Goal: Information Seeking & Learning: Learn about a topic

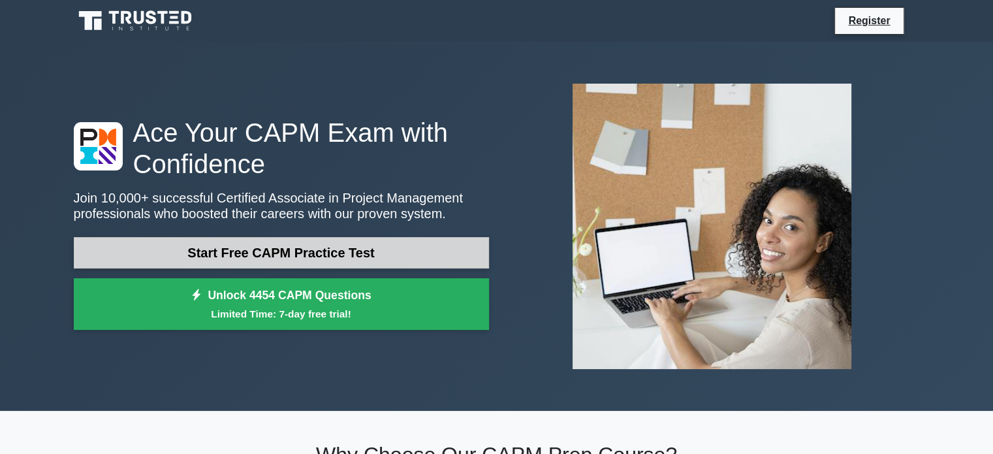
scroll to position [174, 0]
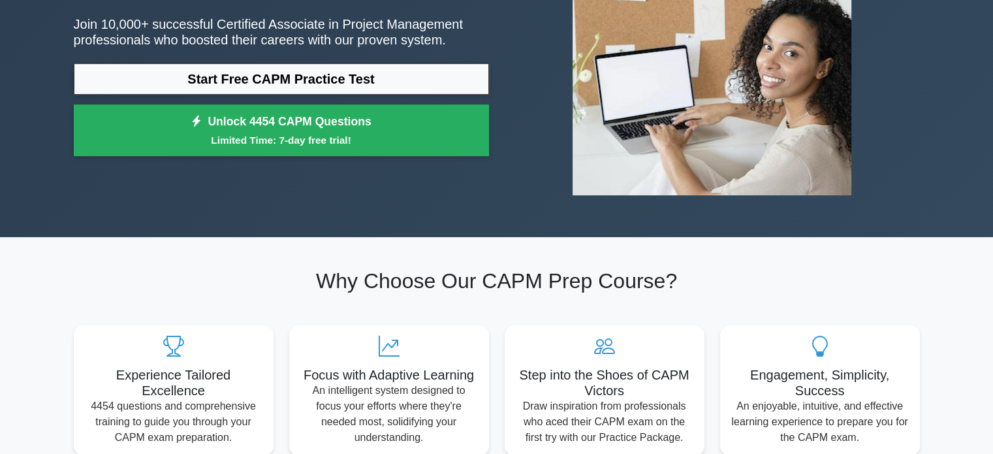
click at [332, 61] on div "Ace Your CAPM Exam with Confidence Join 10,000+ successful Certified Associate …" at bounding box center [281, 53] width 431 height 220
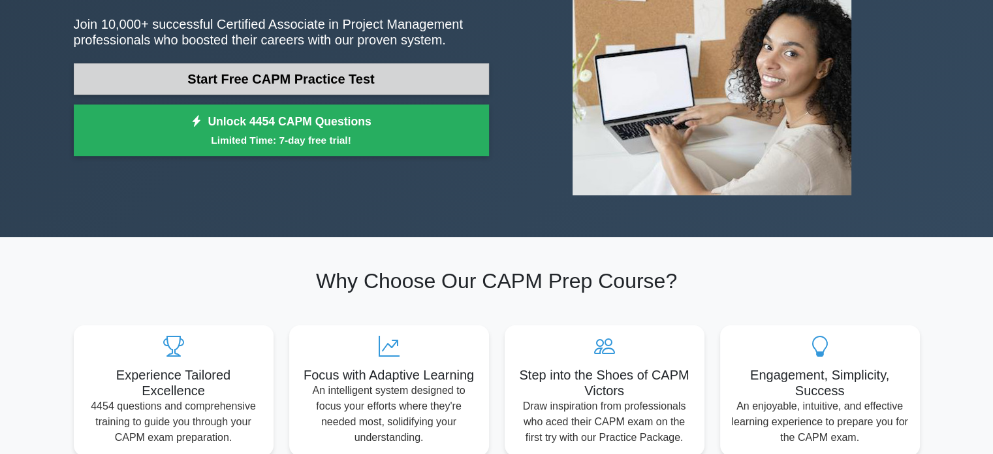
click at [328, 67] on link "Start Free CAPM Practice Test" at bounding box center [281, 78] width 415 height 31
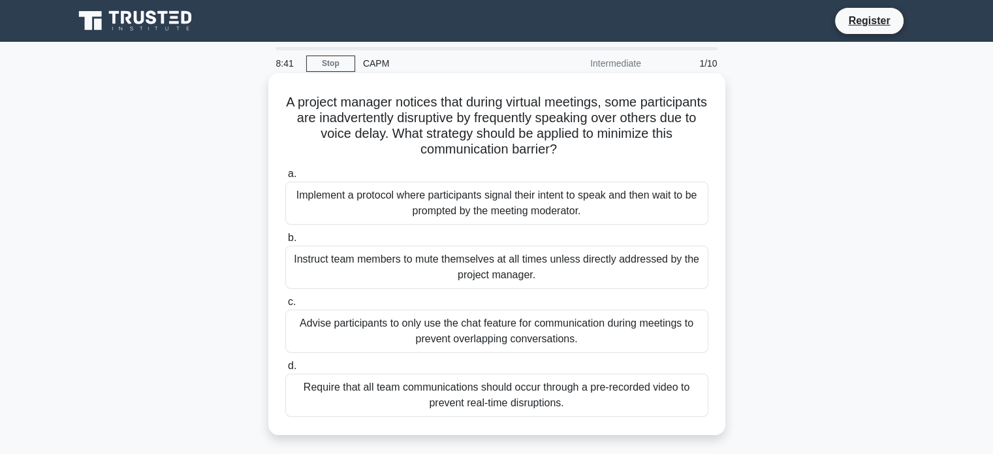
click at [428, 208] on div "Implement a protocol where participants signal their intent to speak and then w…" at bounding box center [496, 203] width 423 height 43
click at [285, 178] on input "a. Implement a protocol where participants signal their intent to speak and the…" at bounding box center [285, 174] width 0 height 8
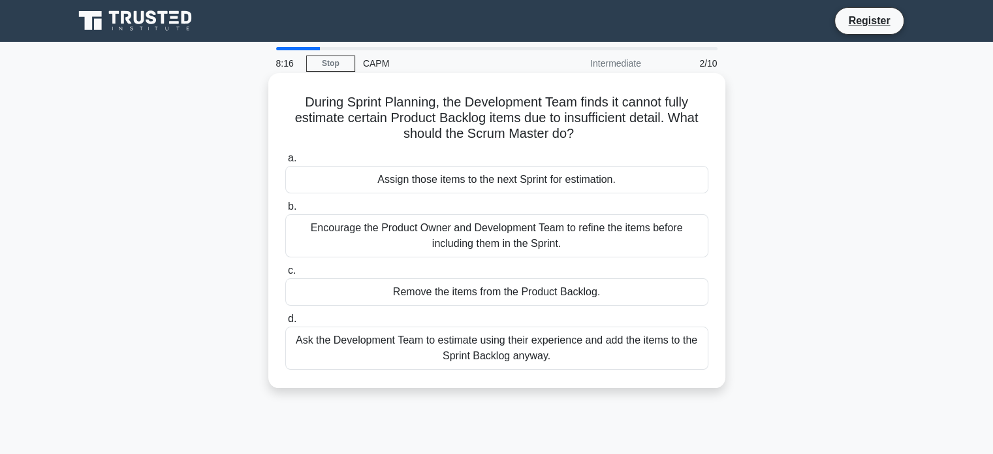
click at [662, 231] on div "Encourage the Product Owner and Development Team to refine the items before inc…" at bounding box center [496, 235] width 423 height 43
click at [285, 211] on input "b. Encourage the Product Owner and Development Team to refine the items before …" at bounding box center [285, 206] width 0 height 8
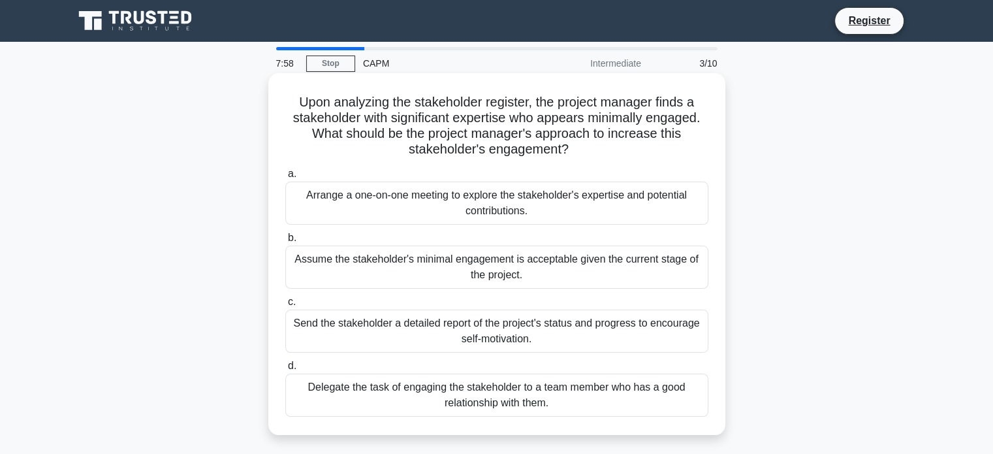
click at [547, 210] on div "Arrange a one-on-one meeting to explore the stakeholder's expertise and potenti…" at bounding box center [496, 203] width 423 height 43
click at [285, 178] on input "a. Arrange a one-on-one meeting to explore the stakeholder's expertise and pote…" at bounding box center [285, 174] width 0 height 8
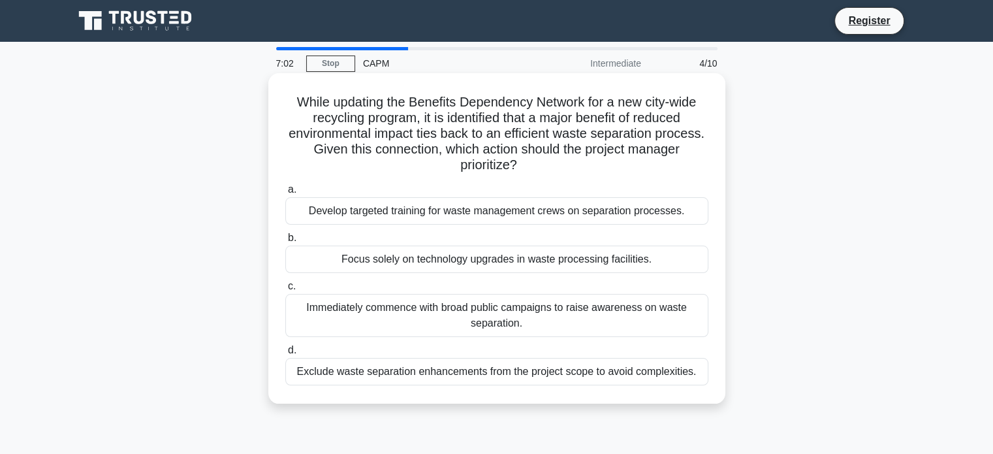
click at [466, 208] on div "Develop targeted training for waste management crews on separation processes." at bounding box center [496, 210] width 423 height 27
click at [285, 194] on input "a. Develop targeted training for waste management crews on separation processes." at bounding box center [285, 189] width 0 height 8
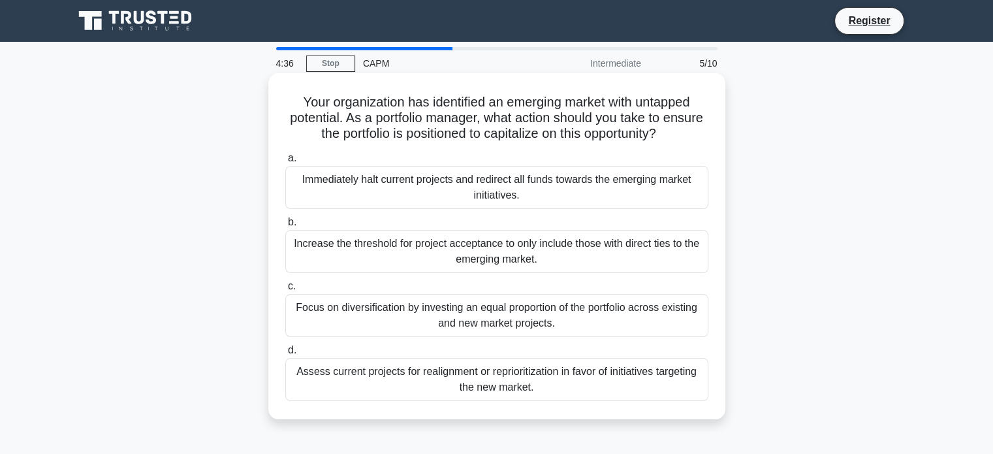
click at [598, 385] on div "Assess current projects for realignment or reprioritization in favor of initiat…" at bounding box center [496, 379] width 423 height 43
click at [285, 355] on input "d. Assess current projects for realignment or reprioritization in favor of init…" at bounding box center [285, 350] width 0 height 8
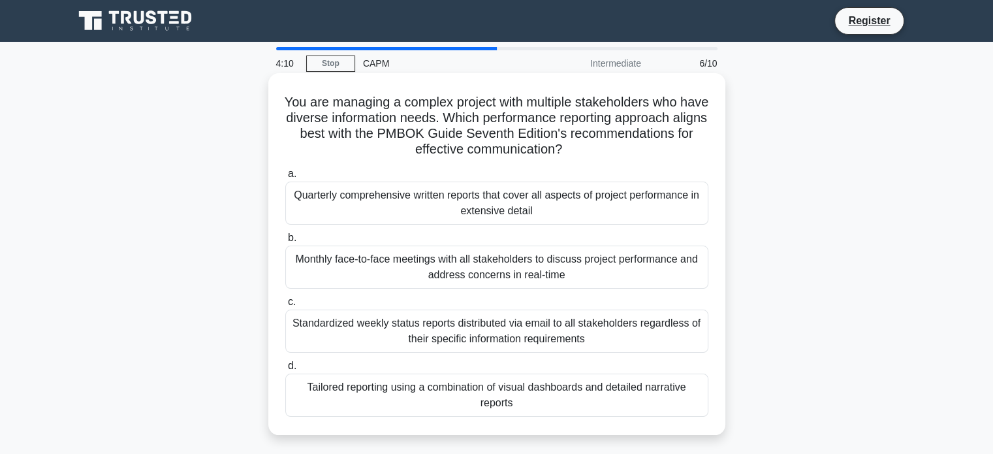
click at [586, 399] on div "Tailored reporting using a combination of visual dashboards and detailed narrat…" at bounding box center [496, 395] width 423 height 43
click at [285, 370] on input "d. Tailored reporting using a combination of visual dashboards and detailed nar…" at bounding box center [285, 366] width 0 height 8
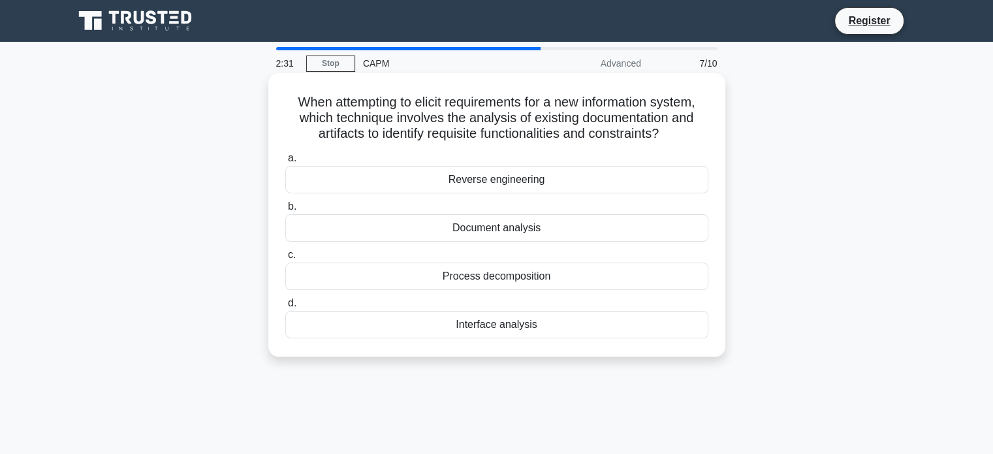
click at [568, 228] on div "Document analysis" at bounding box center [496, 227] width 423 height 27
click at [285, 211] on input "b. Document analysis" at bounding box center [285, 206] width 0 height 8
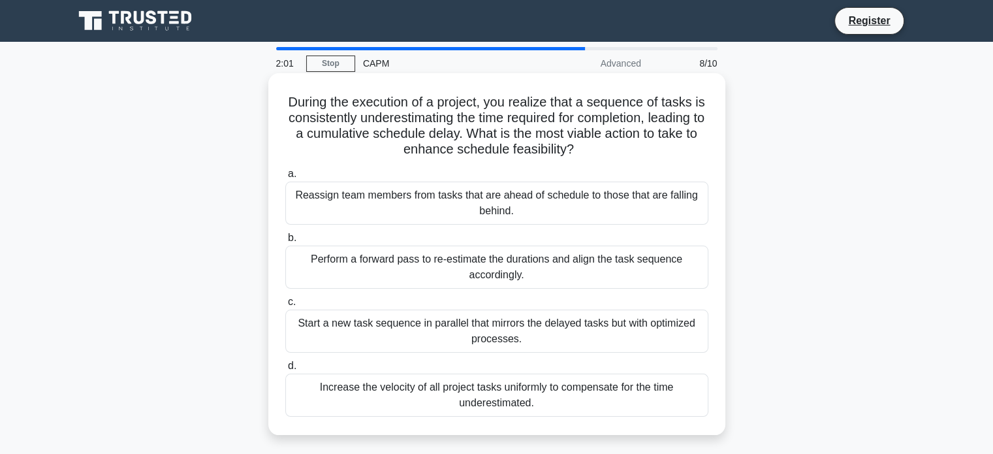
click at [491, 268] on div "Perform a forward pass to re-estimate the durations and align the task sequence…" at bounding box center [496, 267] width 423 height 43
click at [285, 242] on input "b. Perform a forward pass to re-estimate the durations and align the task seque…" at bounding box center [285, 238] width 0 height 8
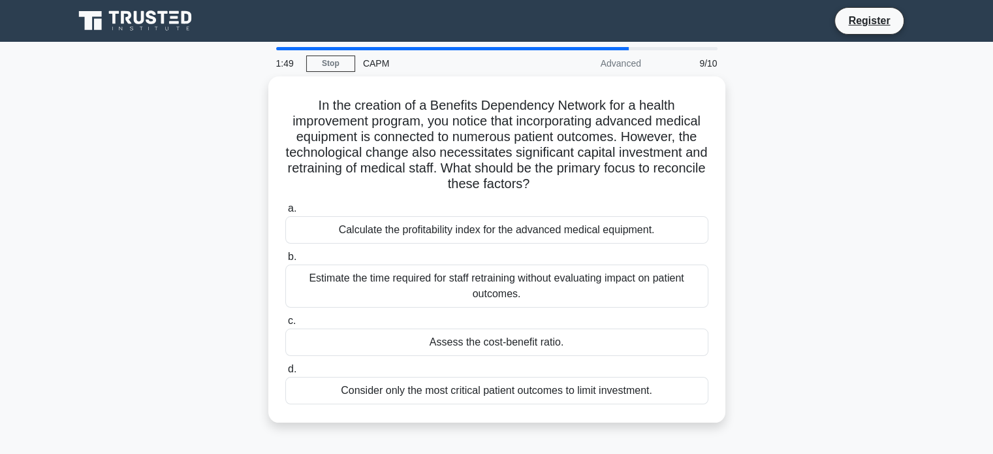
click at [862, 270] on div "In the creation of a Benefits Dependency Network for a health improvement progr…" at bounding box center [497, 257] width 862 height 362
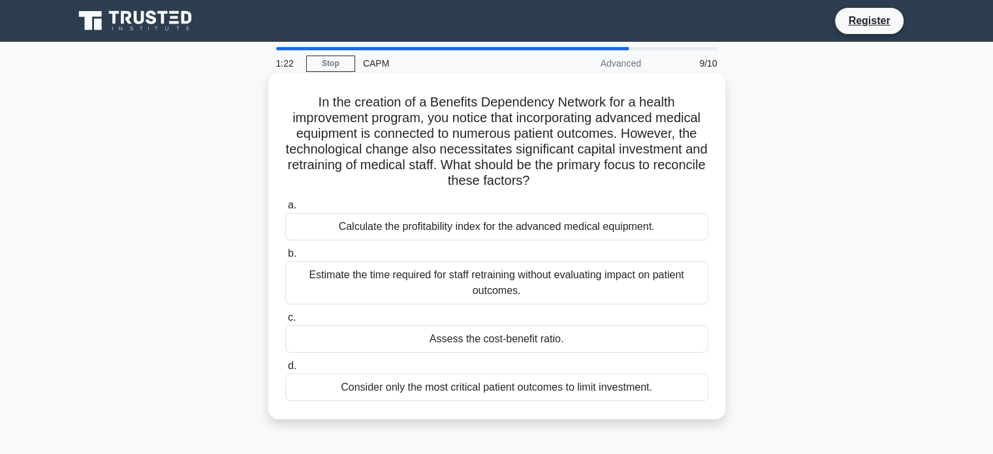
click at [532, 348] on div "Assess the cost-benefit ratio." at bounding box center [496, 338] width 423 height 27
click at [285, 322] on input "c. Assess the cost-benefit ratio." at bounding box center [285, 318] width 0 height 8
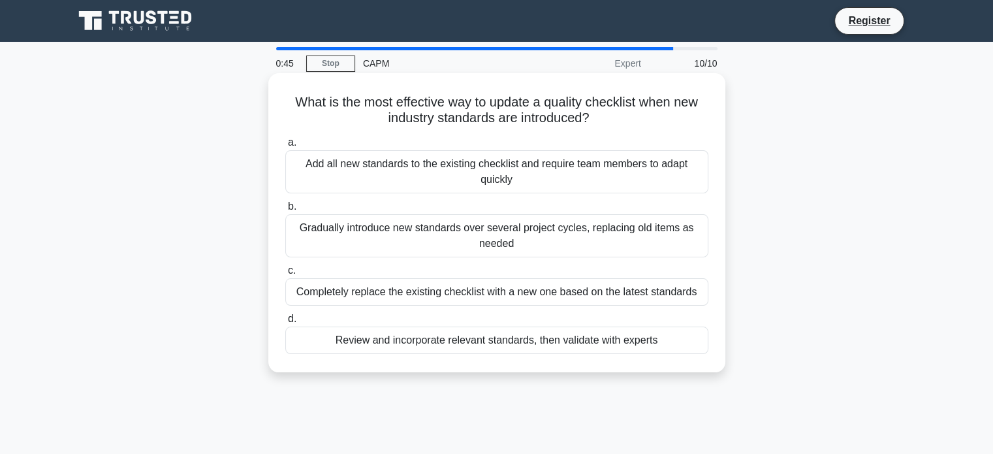
click at [458, 347] on div "Review and incorporate relevant standards, then validate with experts" at bounding box center [496, 340] width 423 height 27
click at [285, 323] on input "d. Review and incorporate relevant standards, then validate with experts" at bounding box center [285, 319] width 0 height 8
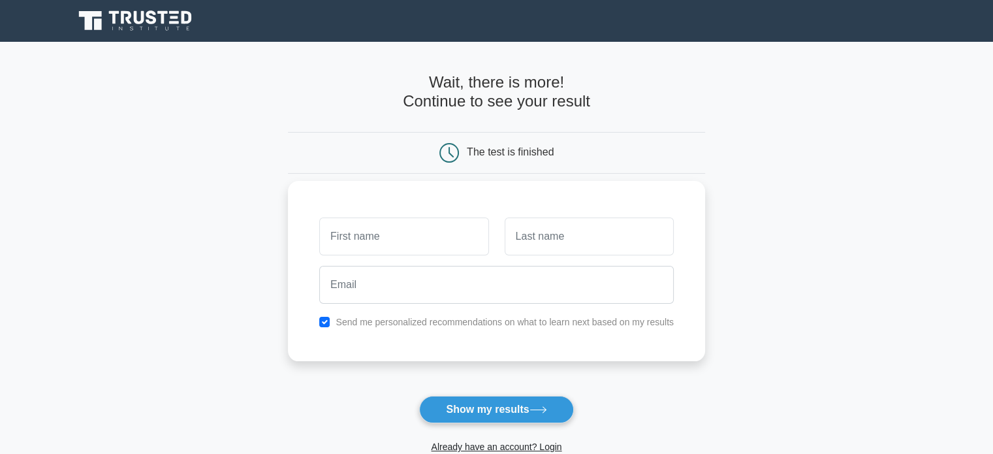
click at [442, 243] on input "text" at bounding box center [403, 237] width 169 height 38
type input "PMISample"
drag, startPoint x: 521, startPoint y: 240, endPoint x: 548, endPoint y: 249, distance: 28.9
click at [522, 240] on input "text" at bounding box center [589, 237] width 169 height 38
type input "PMISample"
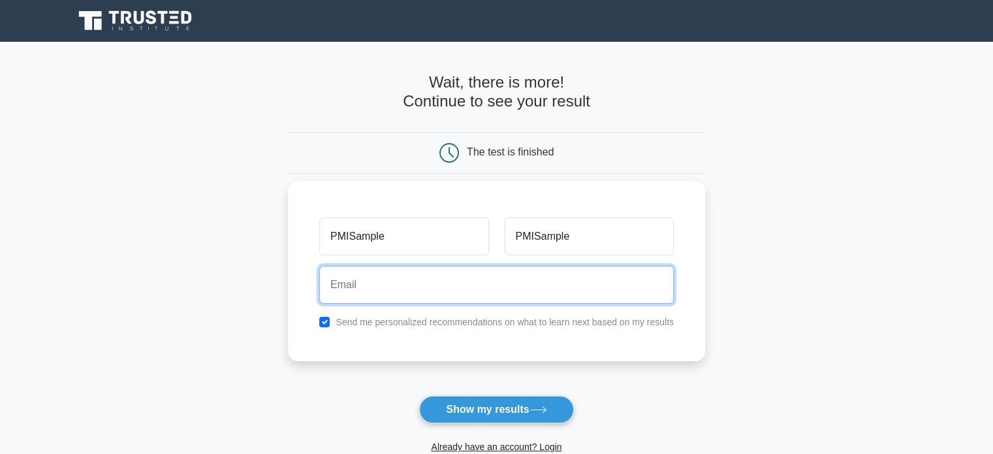
click at [402, 298] on input "email" at bounding box center [496, 285] width 355 height 38
click at [382, 292] on input "PMISample@yopmail.com" at bounding box center [496, 285] width 355 height 38
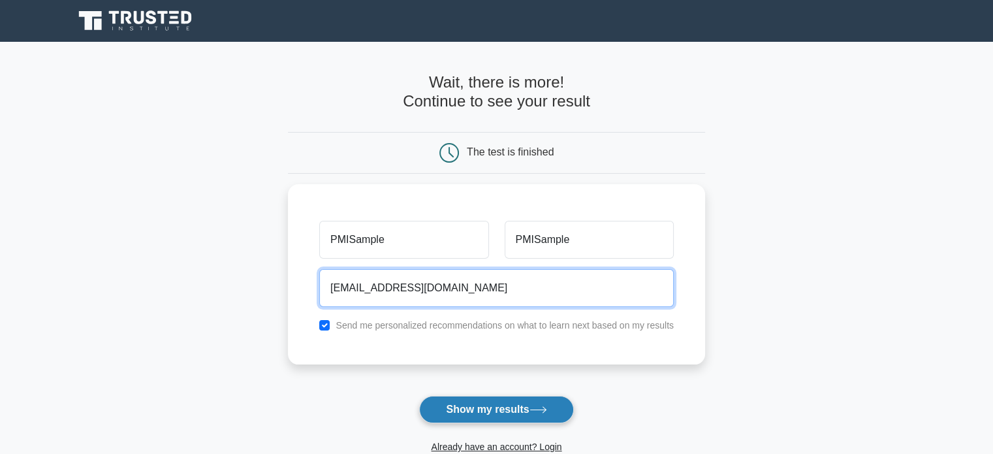
type input "PMISample6575@yopmail.com"
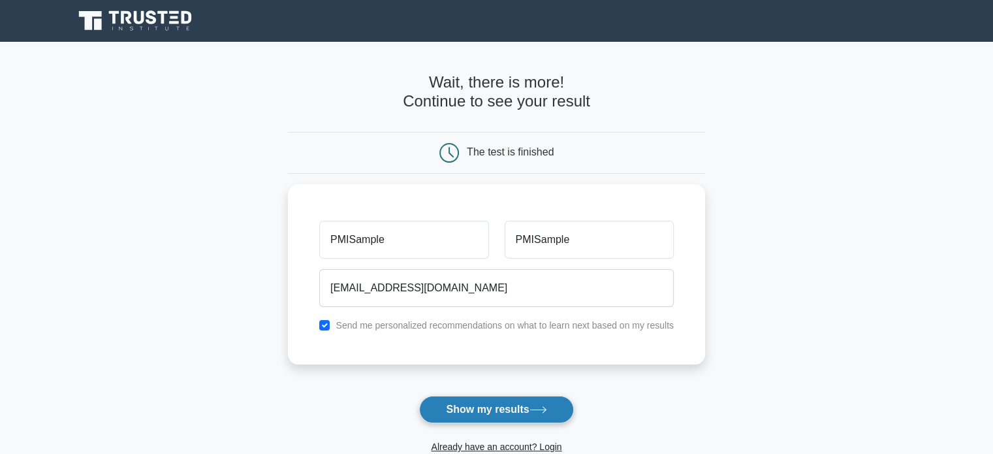
click at [453, 415] on button "Show my results" at bounding box center [496, 409] width 154 height 27
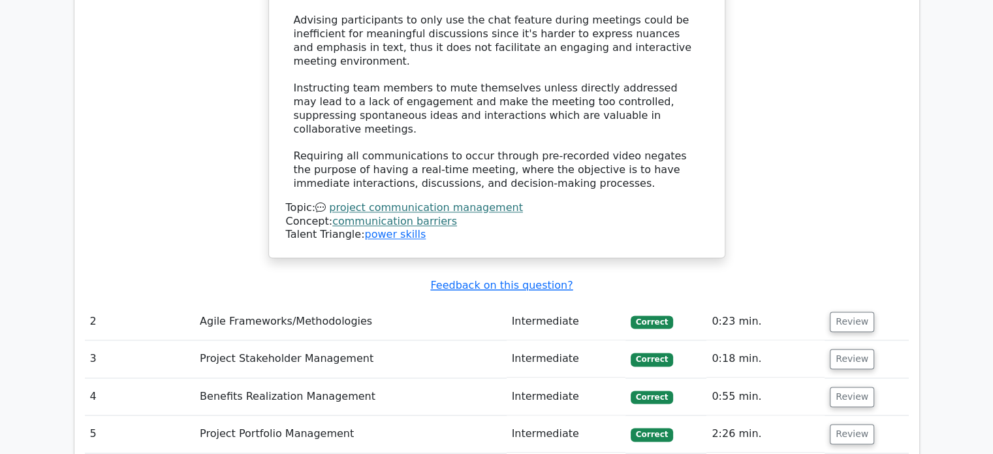
scroll to position [1741, 0]
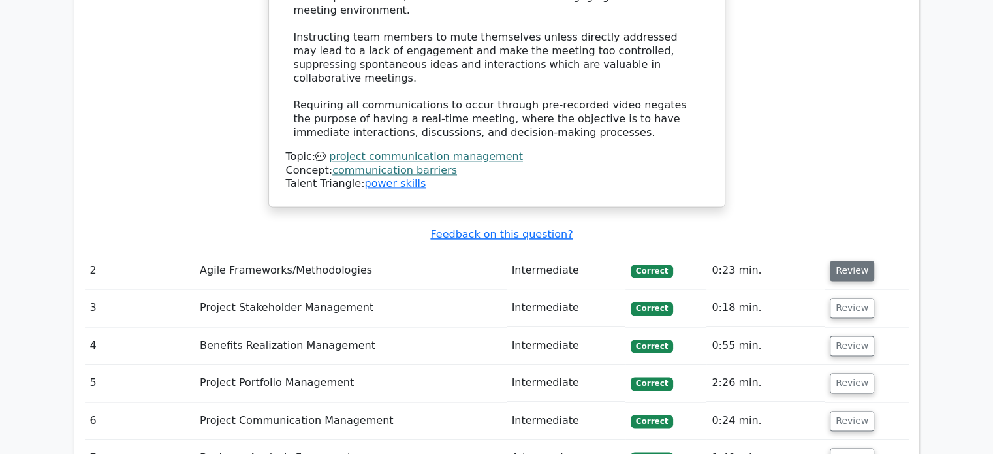
click at [852, 261] on button "Review" at bounding box center [852, 271] width 44 height 20
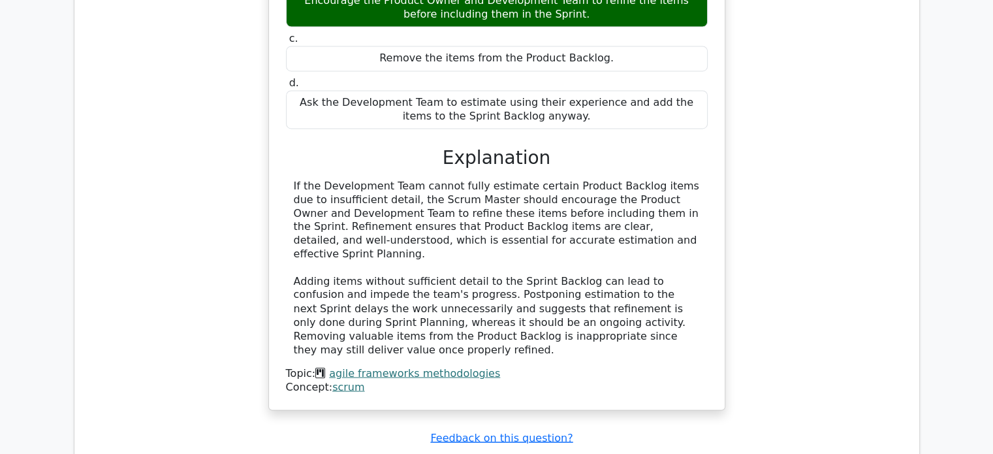
scroll to position [2264, 0]
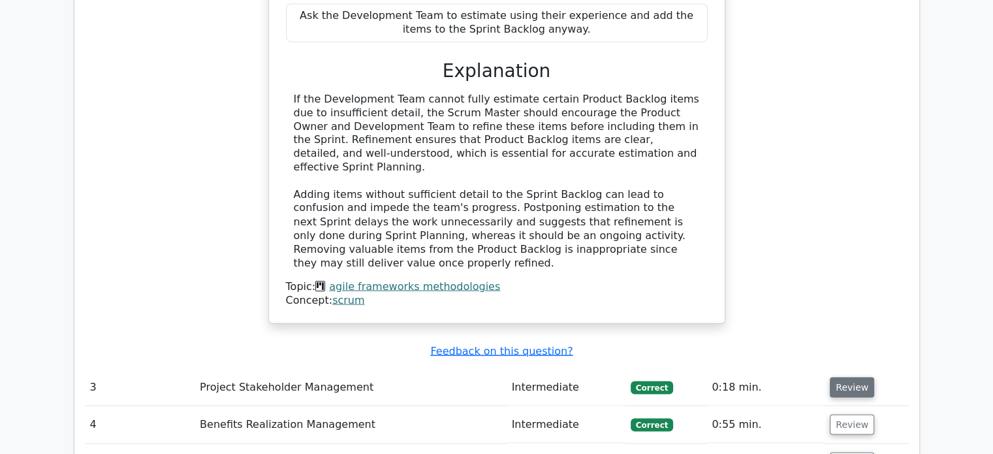
click at [851, 377] on button "Review" at bounding box center [852, 387] width 44 height 20
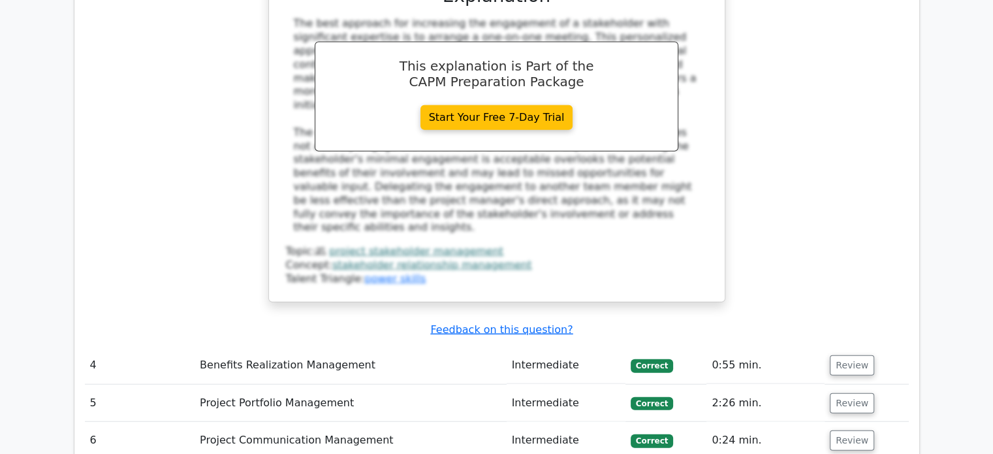
scroll to position [3135, 0]
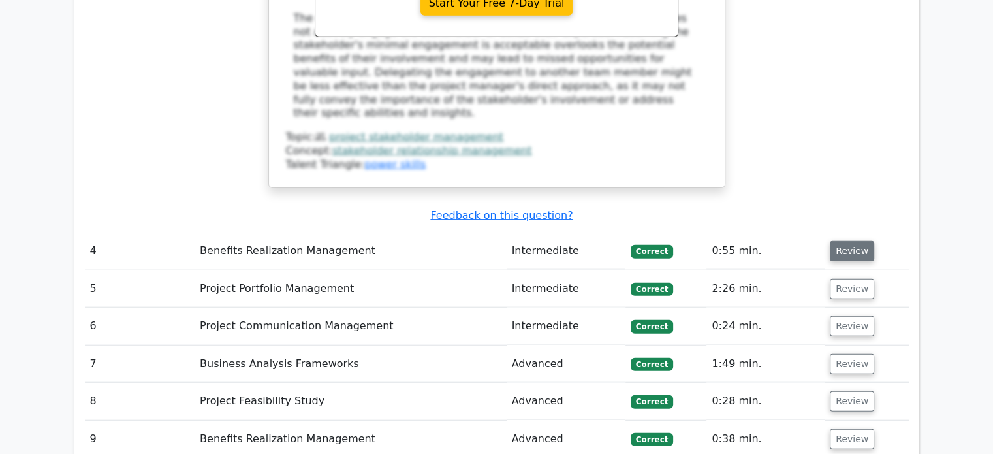
click at [854, 241] on button "Review" at bounding box center [852, 251] width 44 height 20
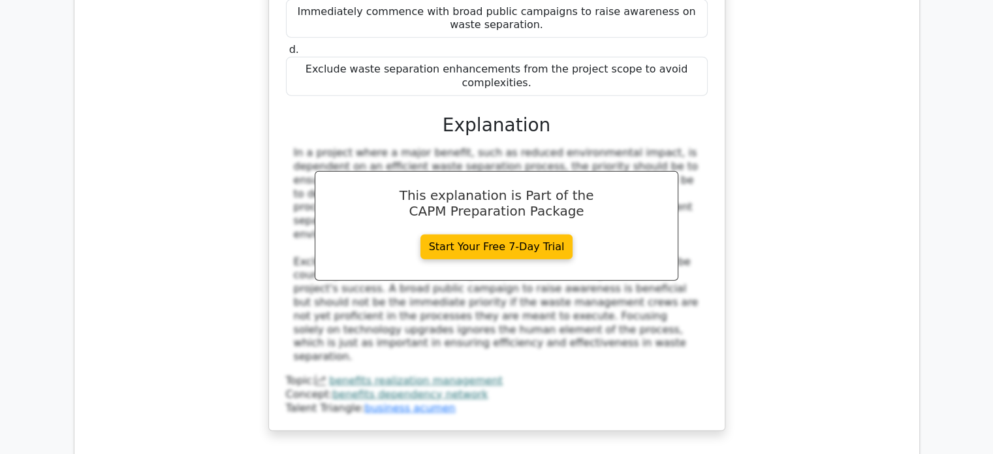
scroll to position [3745, 0]
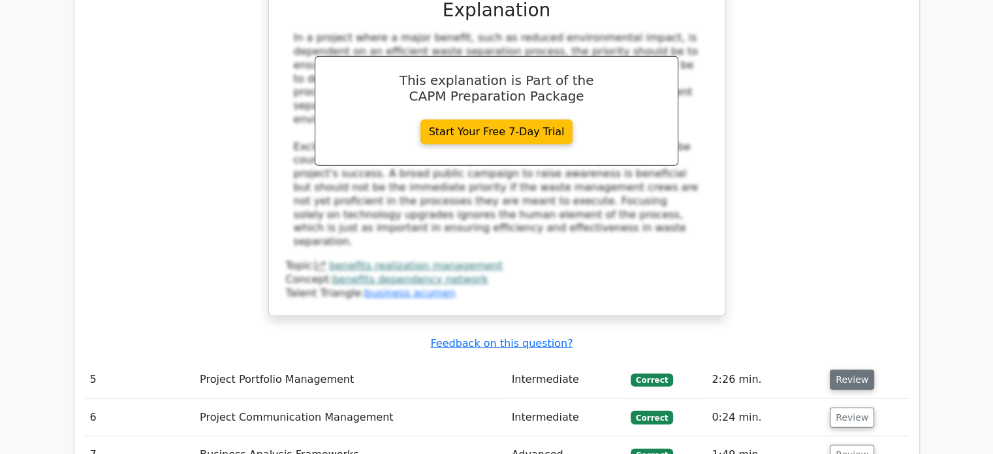
click at [848, 370] on button "Review" at bounding box center [852, 380] width 44 height 20
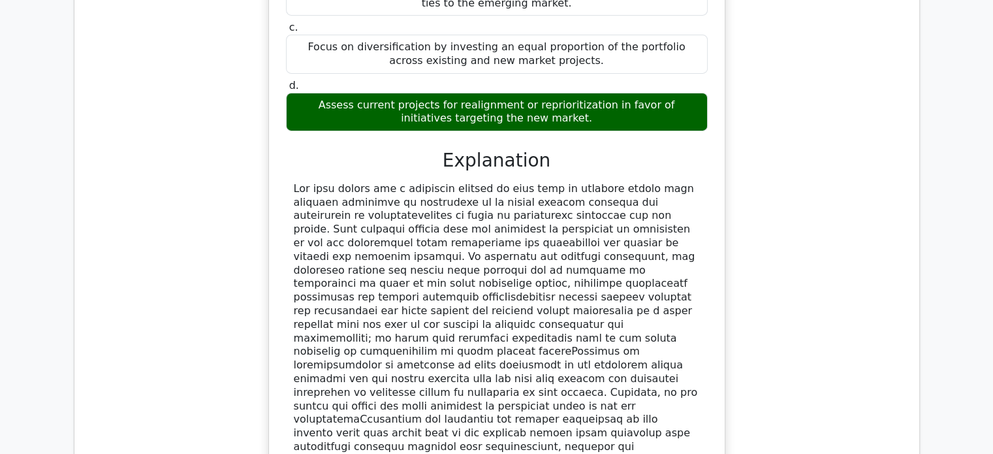
scroll to position [4441, 0]
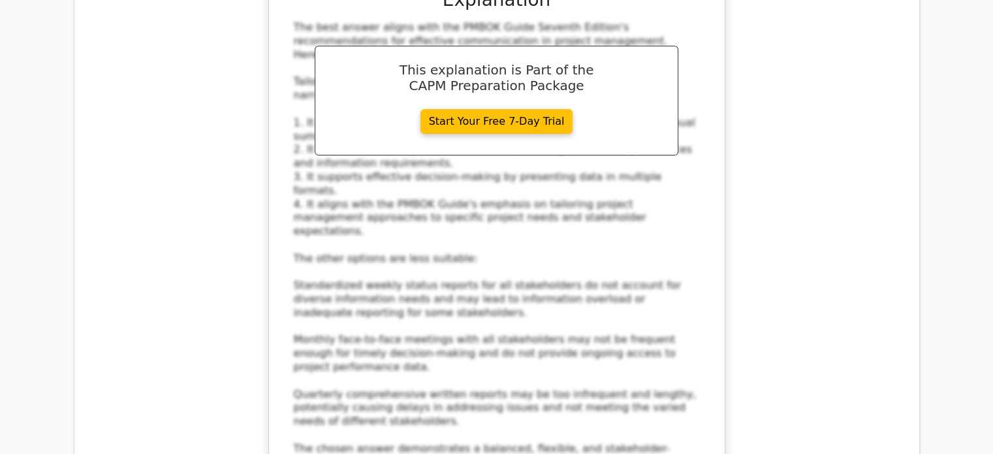
scroll to position [5399, 0]
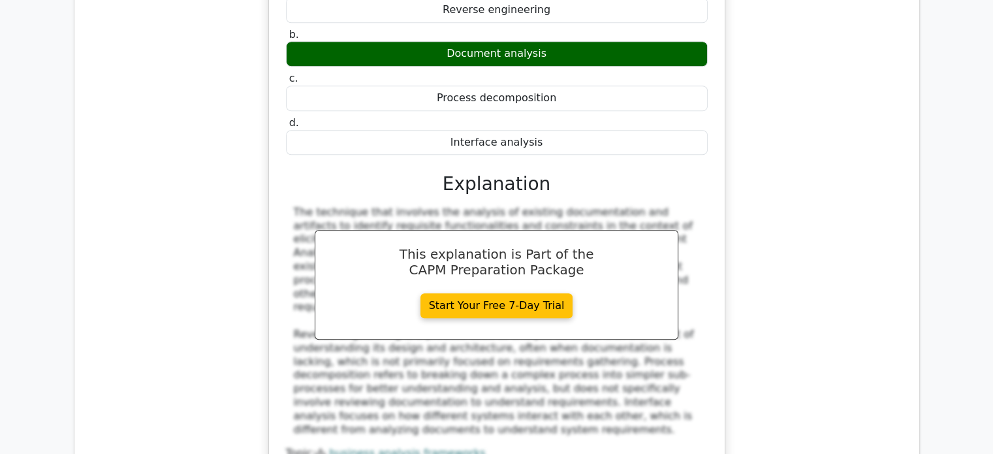
scroll to position [6096, 0]
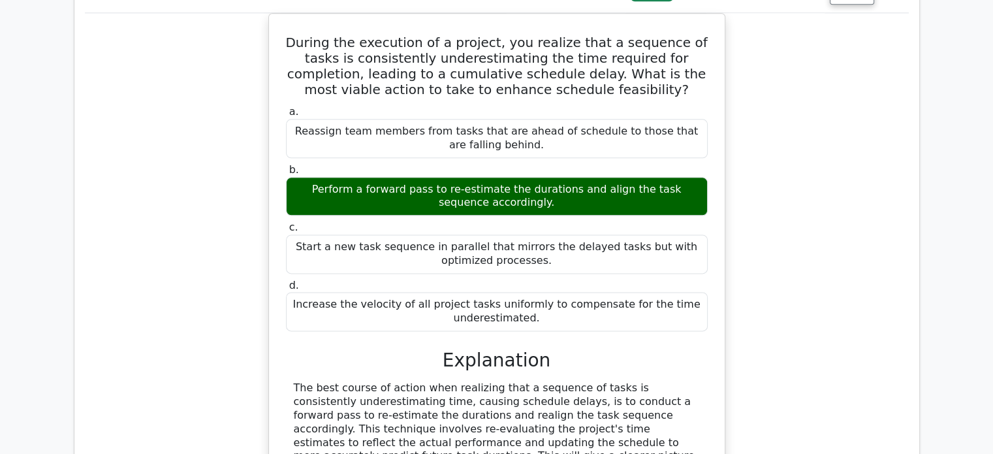
scroll to position [6618, 0]
